Goal: Transaction & Acquisition: Purchase product/service

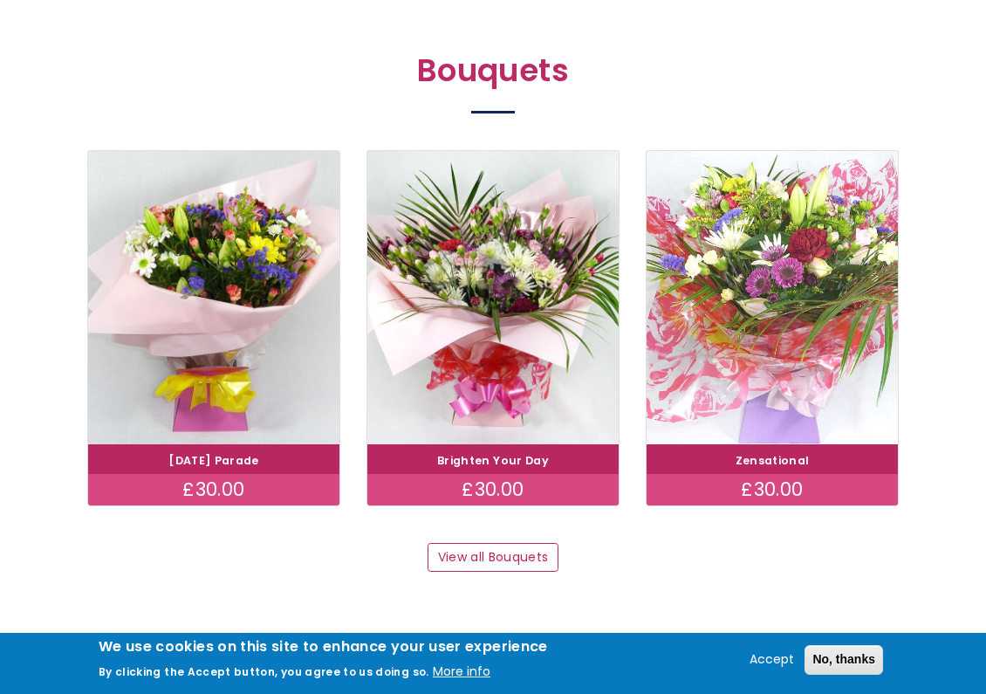
scroll to position [1501, 0]
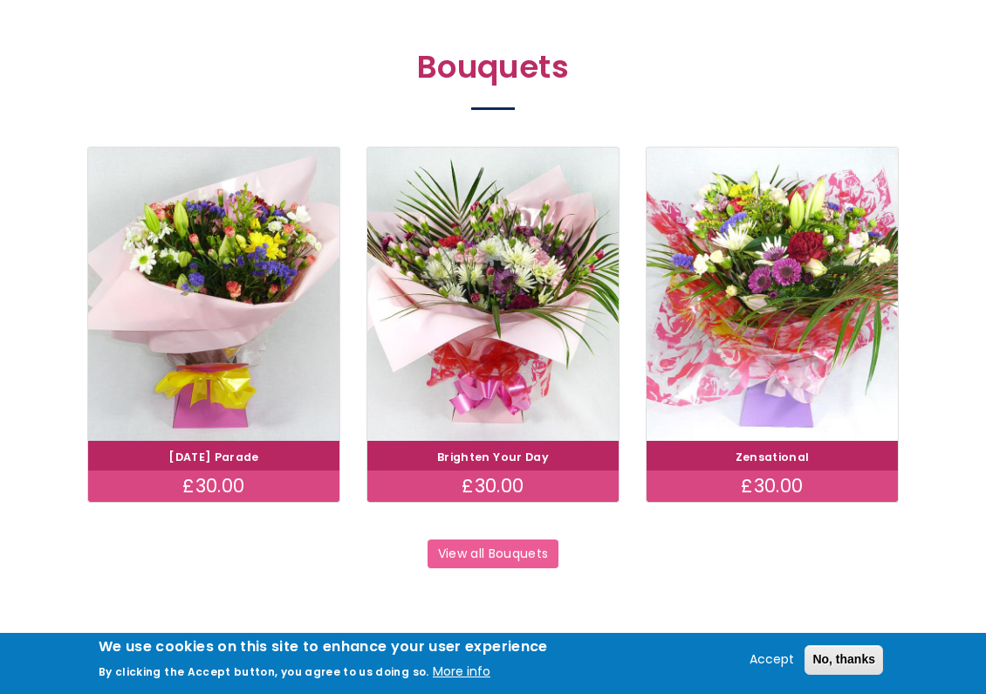
click at [512, 539] on link "View all Bouquets" at bounding box center [493, 554] width 131 height 30
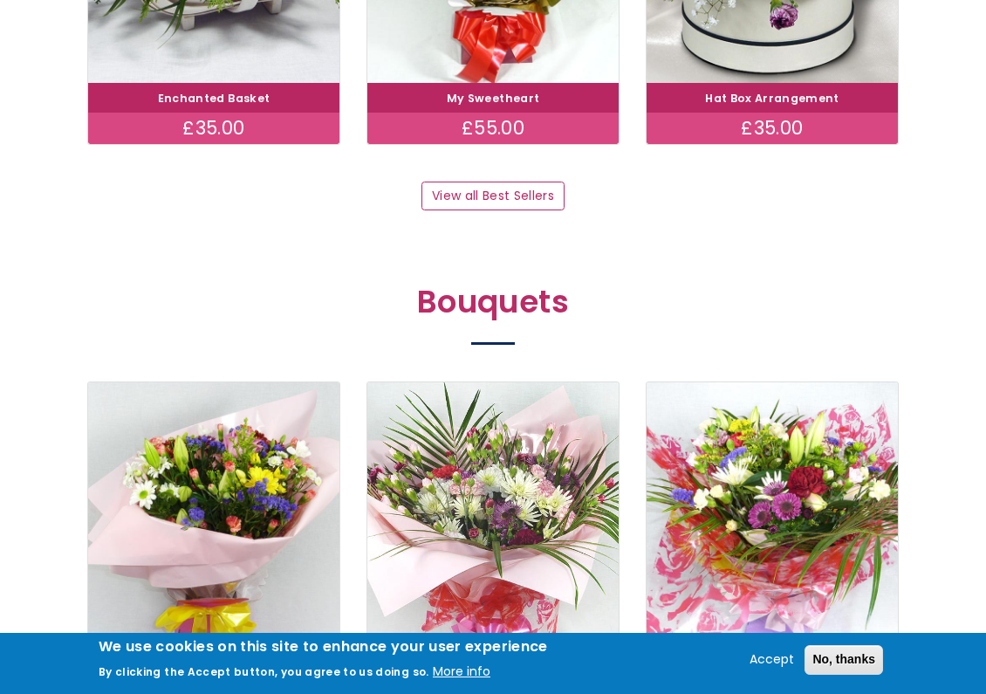
scroll to position [1167, 0]
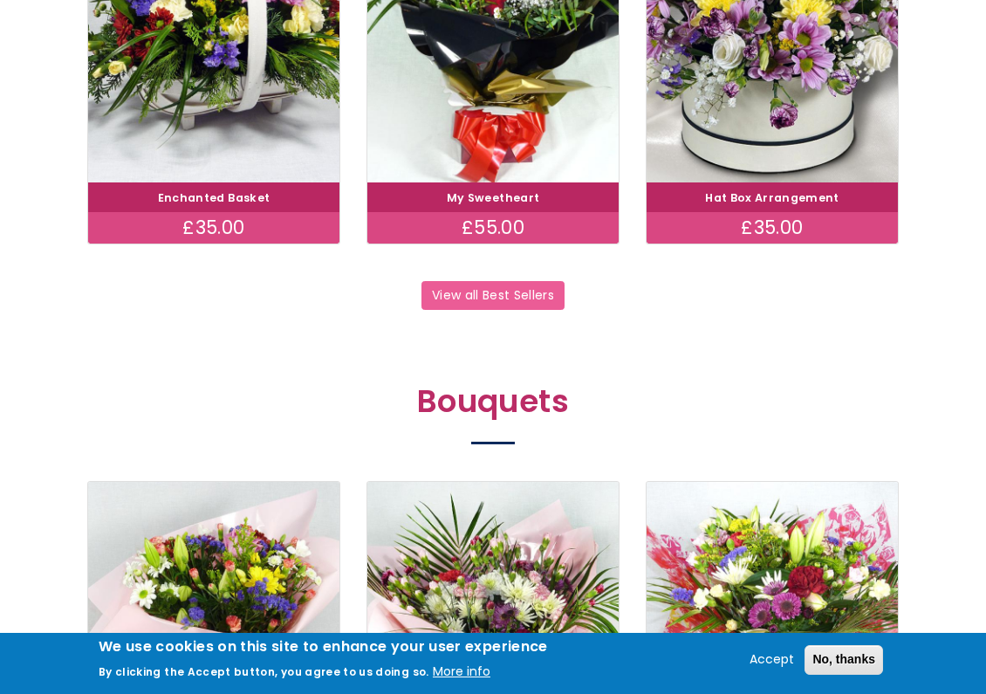
click at [540, 289] on link "View all Best Sellers" at bounding box center [493, 296] width 142 height 30
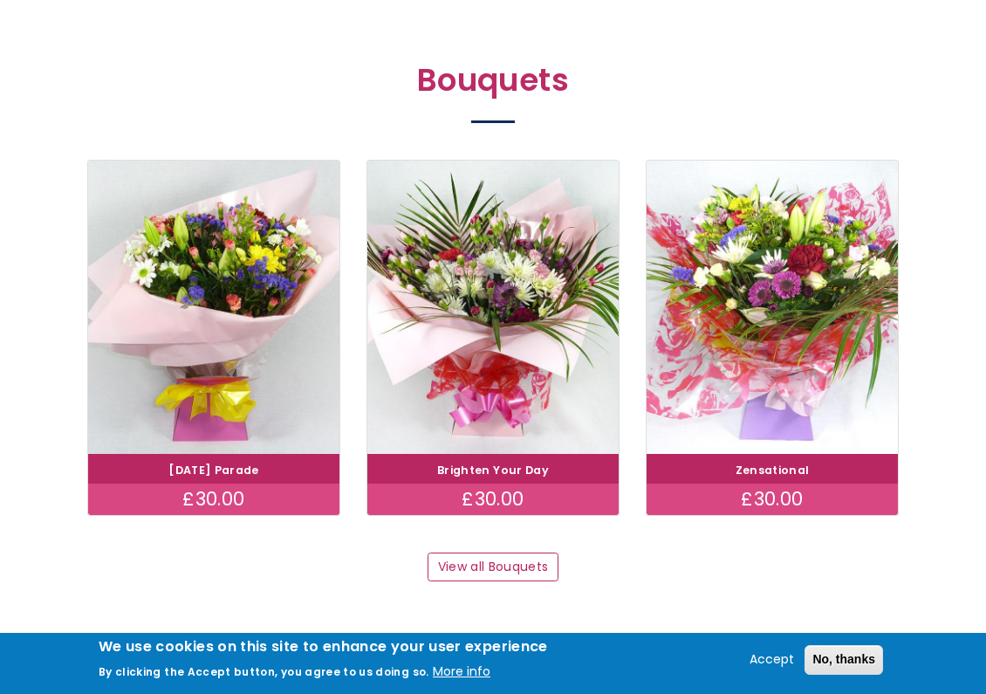
scroll to position [1697, 0]
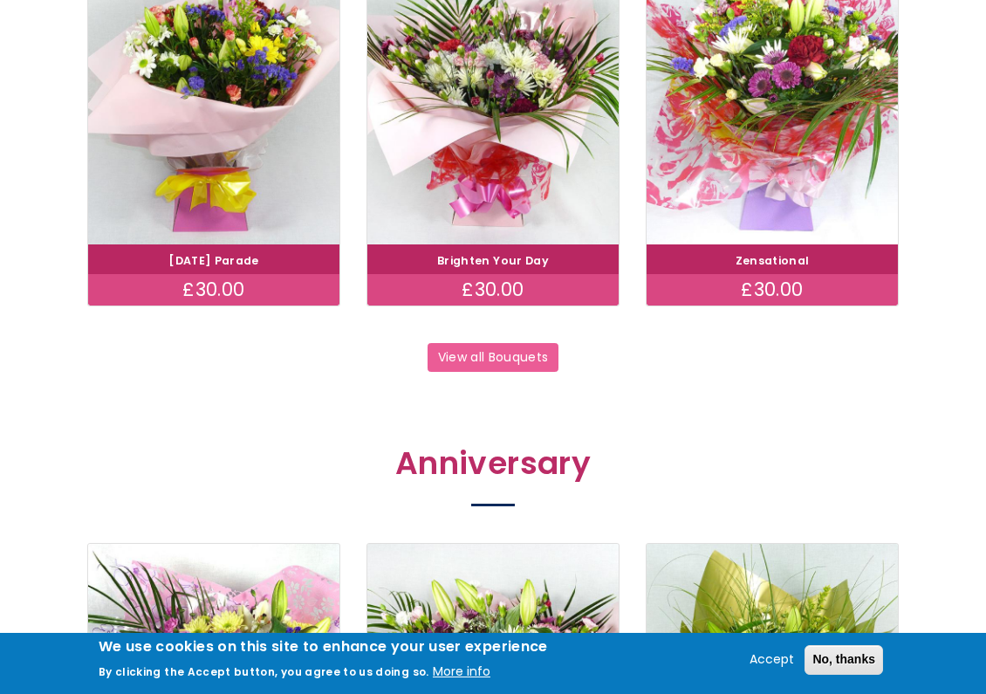
click at [508, 347] on link "View all Bouquets" at bounding box center [493, 358] width 131 height 30
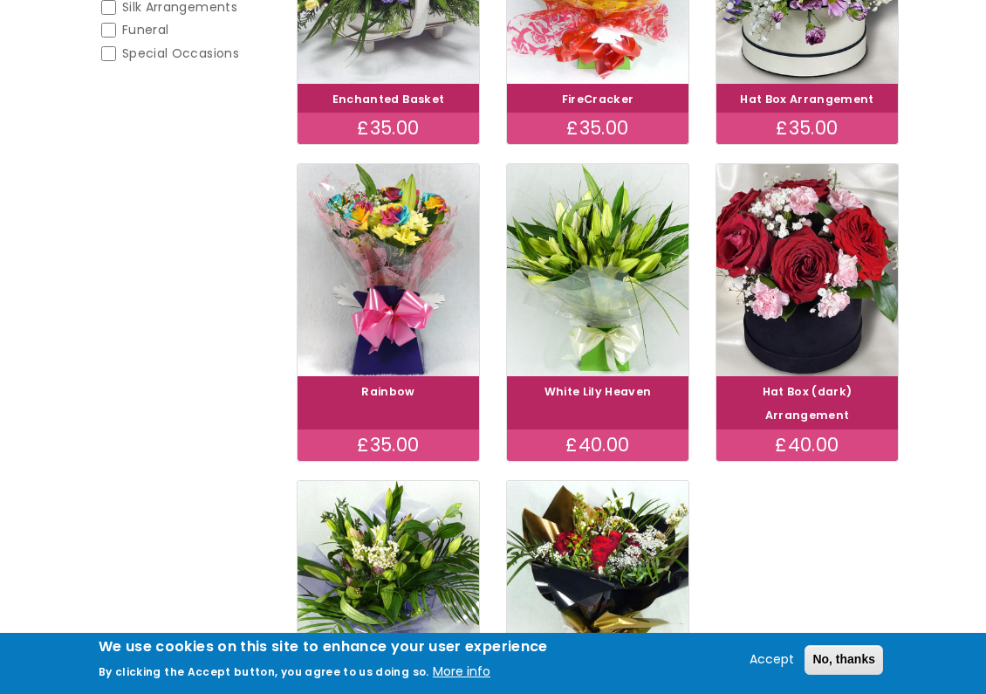
scroll to position [445, 0]
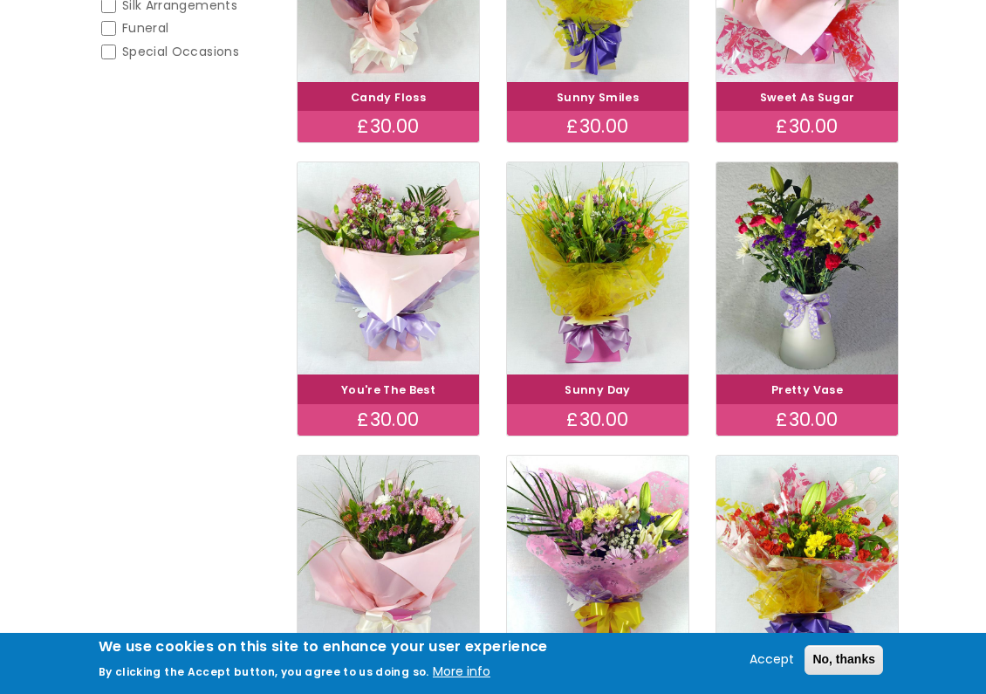
scroll to position [476, 0]
